Goal: Book appointment/travel/reservation

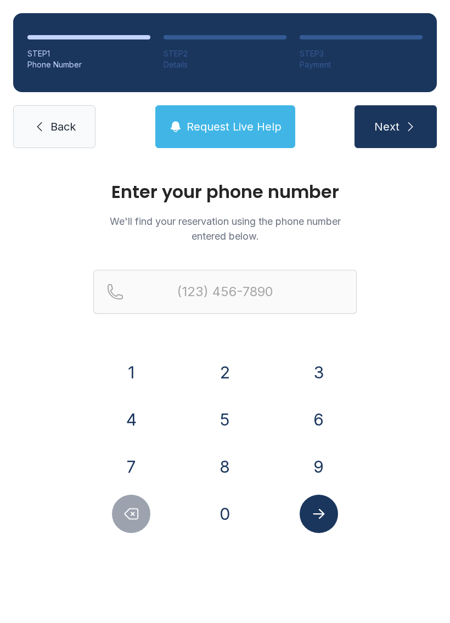
click at [318, 367] on button "3" at bounding box center [319, 372] width 38 height 38
click at [317, 367] on button "3" at bounding box center [319, 372] width 38 height 38
click at [333, 415] on button "6" at bounding box center [319, 419] width 38 height 38
click at [327, 409] on button "6" at bounding box center [319, 419] width 38 height 38
click at [230, 467] on button "8" at bounding box center [225, 467] width 38 height 38
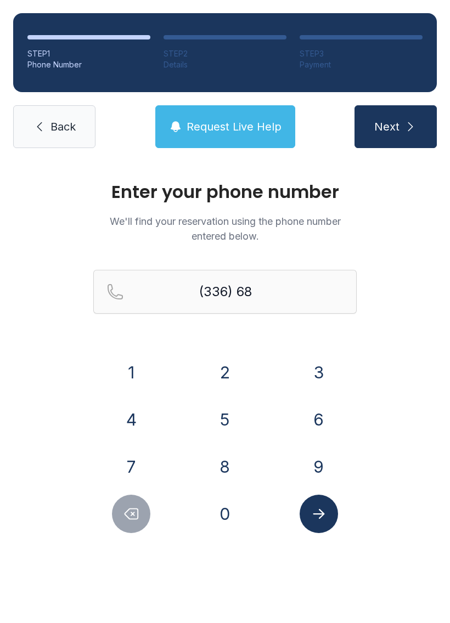
click at [234, 356] on button "2" at bounding box center [225, 372] width 38 height 38
click at [236, 503] on button "0" at bounding box center [225, 514] width 38 height 38
click at [140, 358] on button "1" at bounding box center [131, 372] width 38 height 38
click at [133, 410] on button "4" at bounding box center [131, 419] width 38 height 38
click at [319, 421] on button "6" at bounding box center [319, 419] width 38 height 38
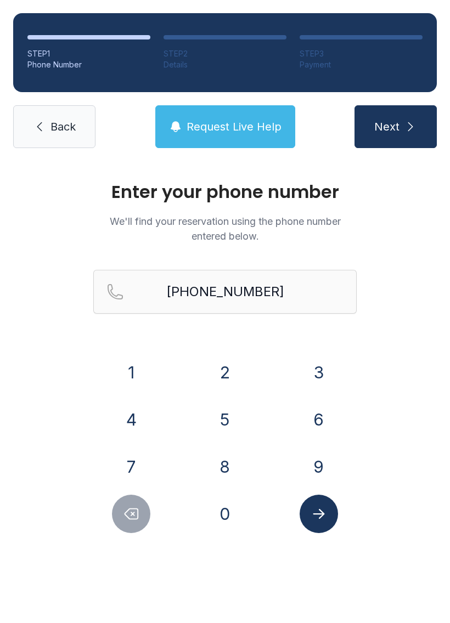
click at [320, 517] on icon "Submit lookup form" at bounding box center [319, 514] width 12 height 10
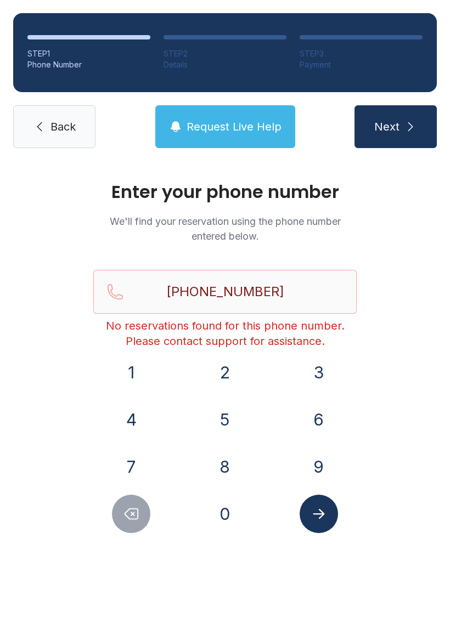
click at [137, 509] on icon "Delete number" at bounding box center [131, 514] width 13 height 10
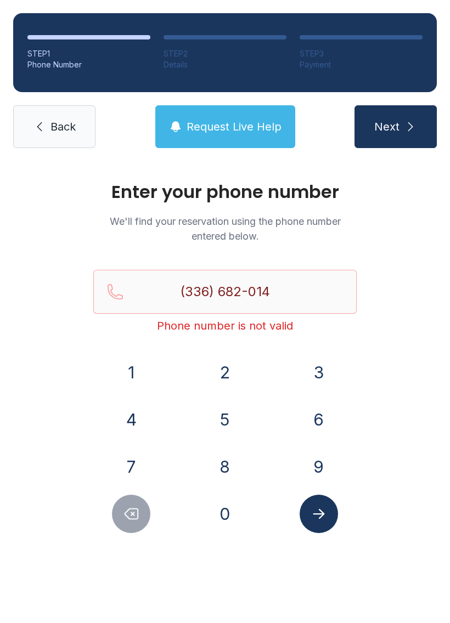
click at [137, 509] on icon "Delete number" at bounding box center [131, 514] width 13 height 10
click at [133, 503] on button "Delete number" at bounding box center [131, 514] width 38 height 38
click at [132, 502] on button "Delete number" at bounding box center [131, 514] width 38 height 38
click at [125, 502] on button "Delete number" at bounding box center [131, 514] width 38 height 38
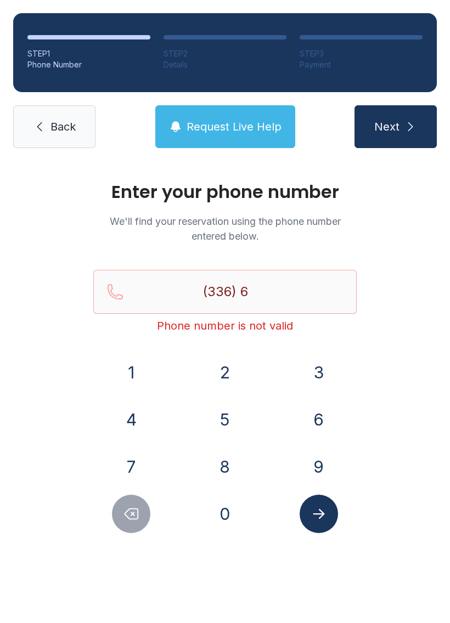
click at [129, 503] on button "Delete number" at bounding box center [131, 514] width 38 height 38
click at [131, 502] on button "Delete number" at bounding box center [131, 514] width 38 height 38
type input "(3"
click at [130, 501] on button "Delete number" at bounding box center [131, 514] width 38 height 38
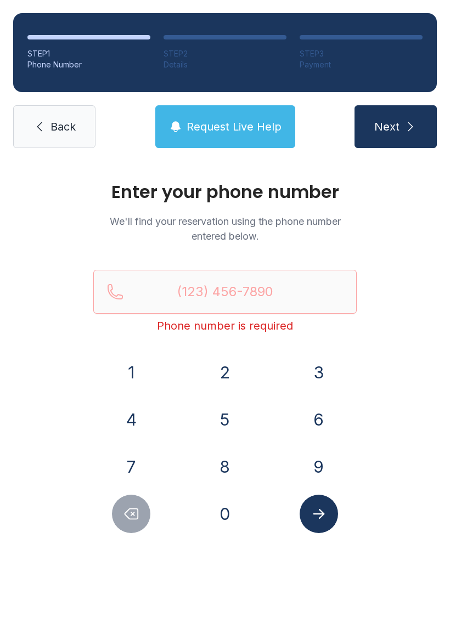
click at [132, 506] on icon "Delete number" at bounding box center [131, 514] width 16 height 16
click at [131, 506] on icon "Delete number" at bounding box center [131, 514] width 16 height 16
click at [308, 372] on button "3" at bounding box center [319, 372] width 38 height 38
click at [330, 409] on button "6" at bounding box center [319, 419] width 38 height 38
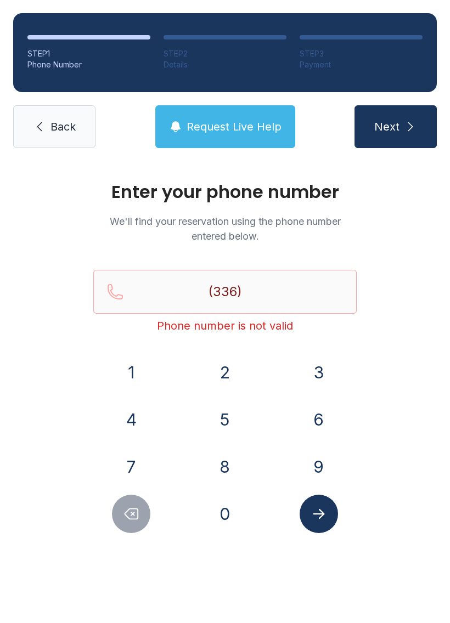
click at [322, 422] on button "6" at bounding box center [319, 419] width 38 height 38
click at [215, 478] on button "8" at bounding box center [225, 467] width 38 height 38
click at [223, 381] on button "2" at bounding box center [225, 372] width 38 height 38
click at [223, 513] on button "0" at bounding box center [225, 514] width 38 height 38
click at [131, 369] on button "1" at bounding box center [131, 372] width 38 height 38
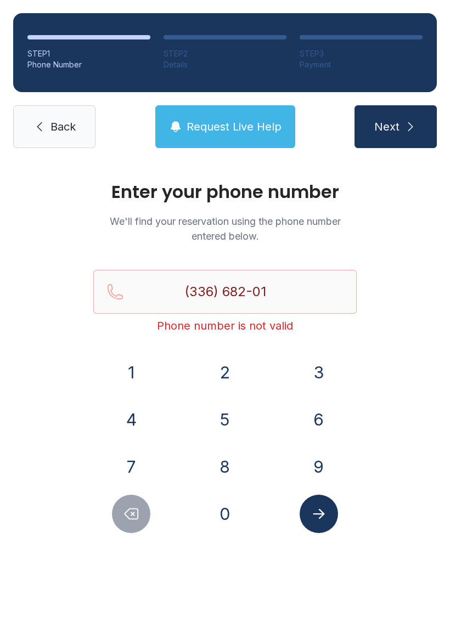
click at [128, 424] on button "4" at bounding box center [131, 419] width 38 height 38
click at [331, 415] on button "6" at bounding box center [319, 419] width 38 height 38
type input "[PHONE_NUMBER]"
click at [307, 520] on button "Submit lookup form" at bounding box center [319, 514] width 38 height 38
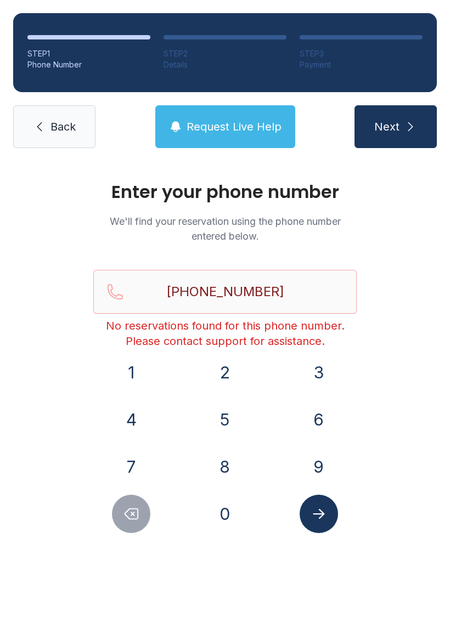
click at [410, 120] on button "Next" at bounding box center [395, 126] width 82 height 43
click at [57, 118] on link "Back" at bounding box center [54, 126] width 82 height 43
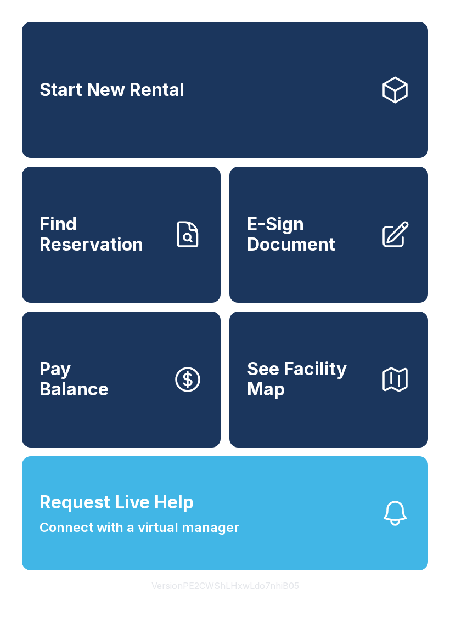
click at [310, 425] on button "See Facility Map" at bounding box center [328, 380] width 199 height 136
